Goal: Navigation & Orientation: Find specific page/section

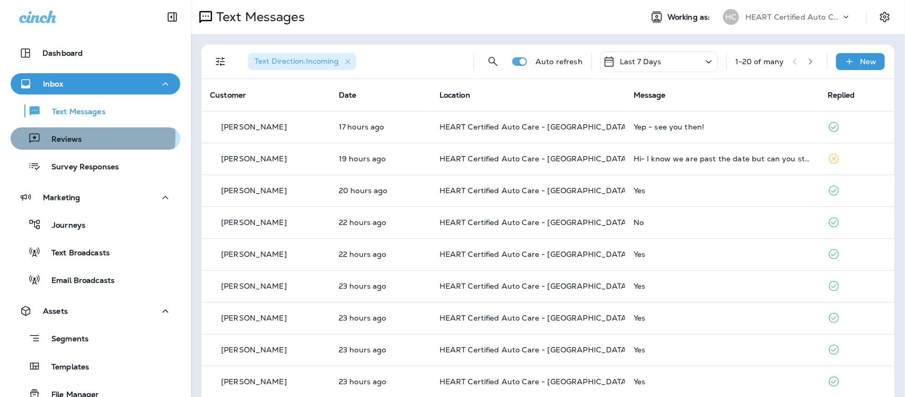
click at [57, 135] on p "Reviews" at bounding box center [61, 140] width 41 height 10
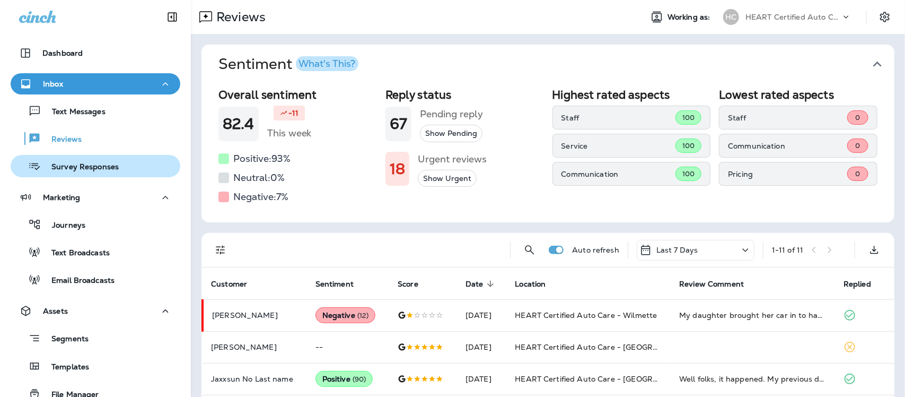
click at [78, 171] on p "Survey Responses" at bounding box center [80, 167] width 78 height 10
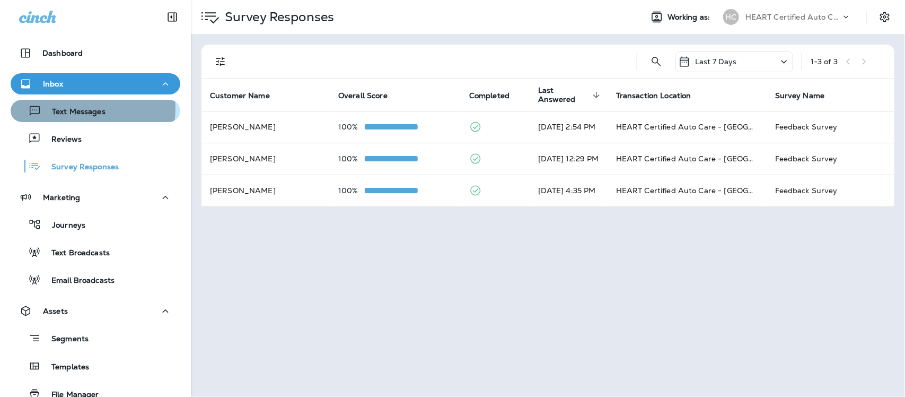
click at [75, 109] on p "Text Messages" at bounding box center [73, 112] width 64 height 10
